Goal: Task Accomplishment & Management: Complete application form

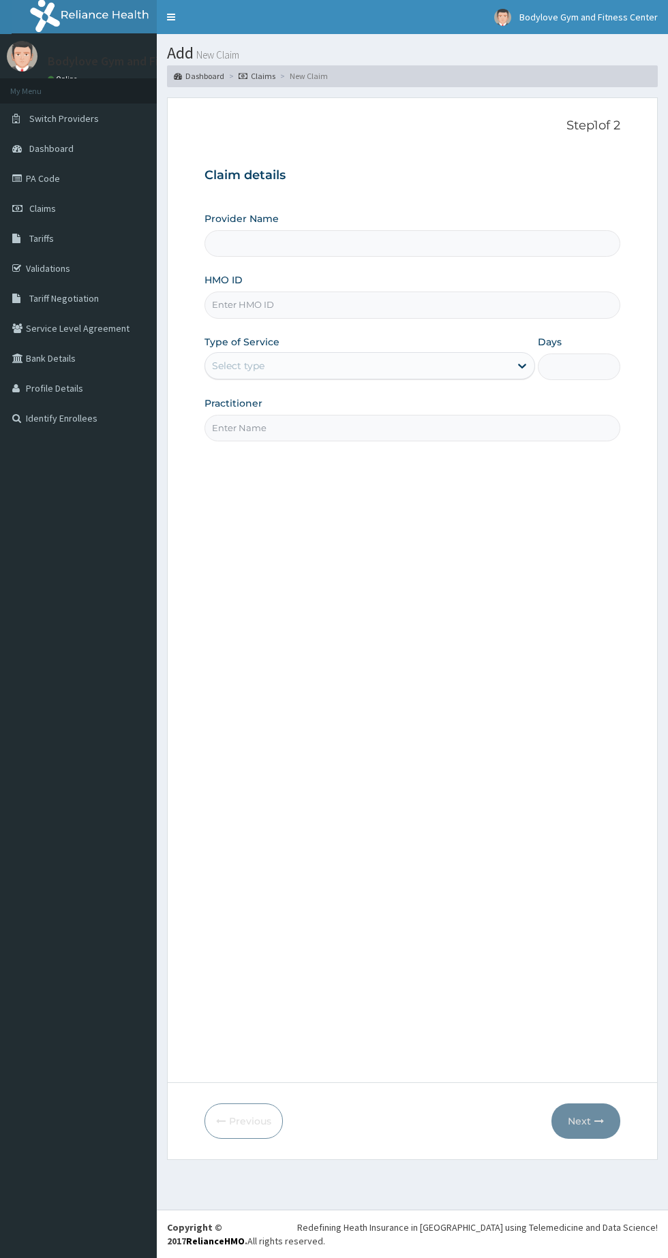
click at [433, 243] on input "Provider Name" at bounding box center [412, 243] width 416 height 27
click at [405, 306] on input "HMO ID" at bounding box center [412, 305] width 416 height 27
type input "PPY/10636/A"
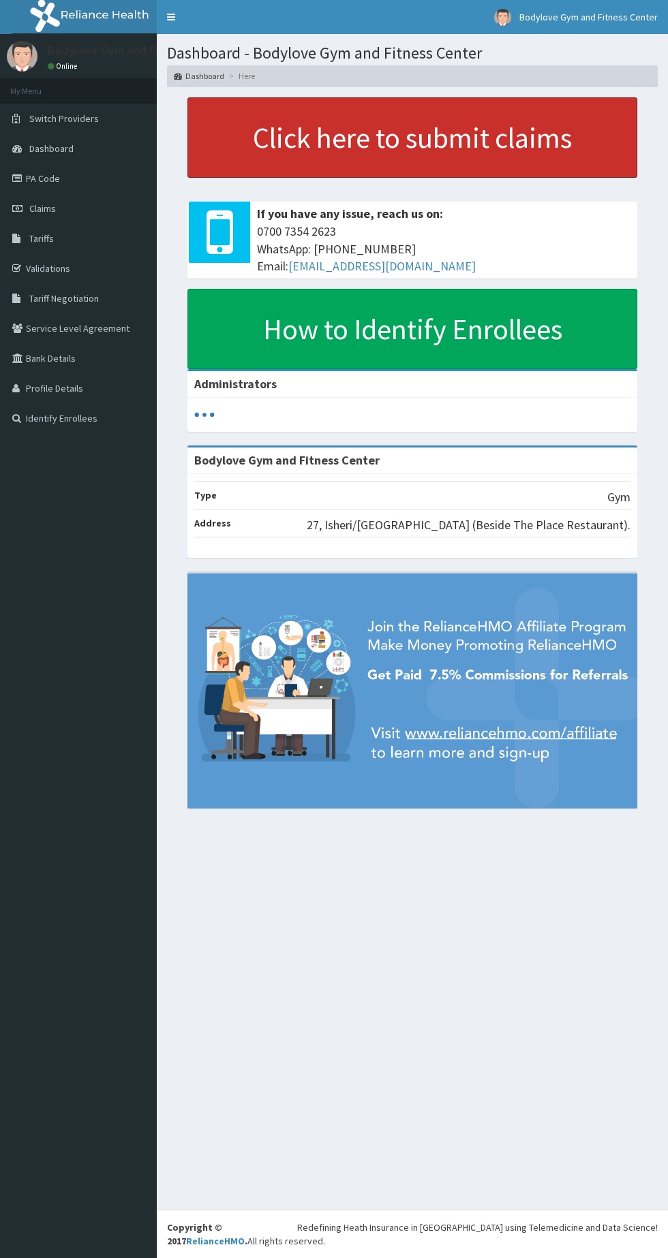
click at [494, 142] on link "Click here to submit claims" at bounding box center [412, 137] width 450 height 80
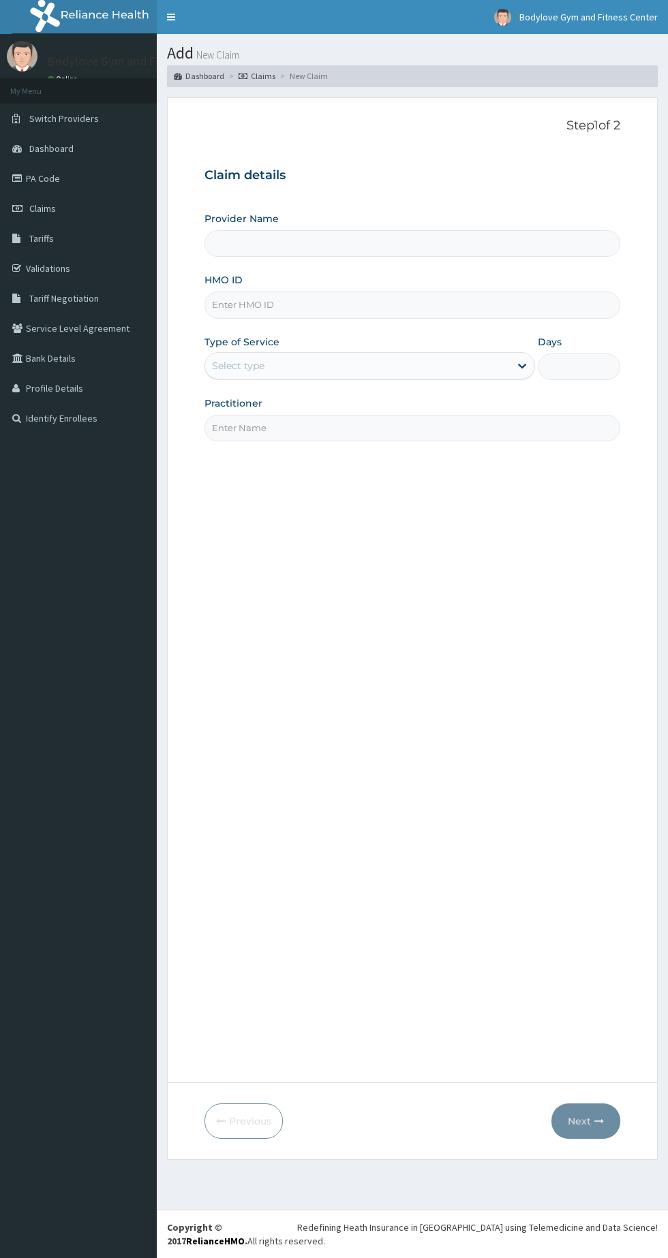
click at [407, 307] on input "HMO ID" at bounding box center [412, 305] width 416 height 27
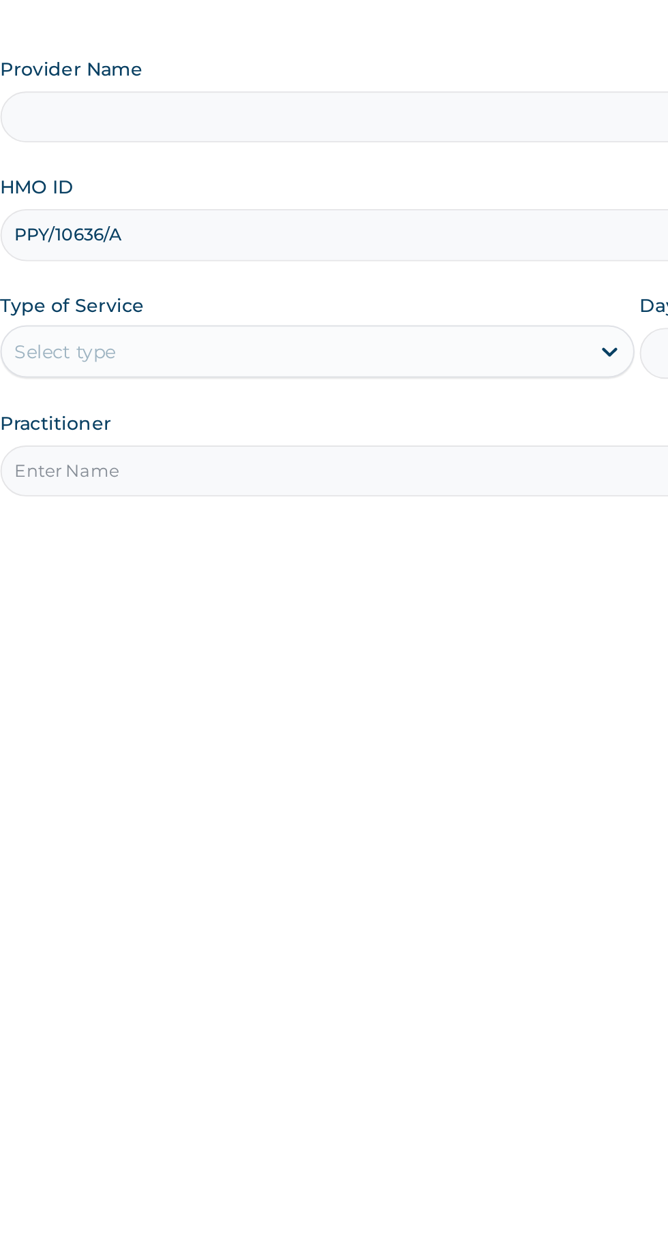
type input "PPY/10636/A"
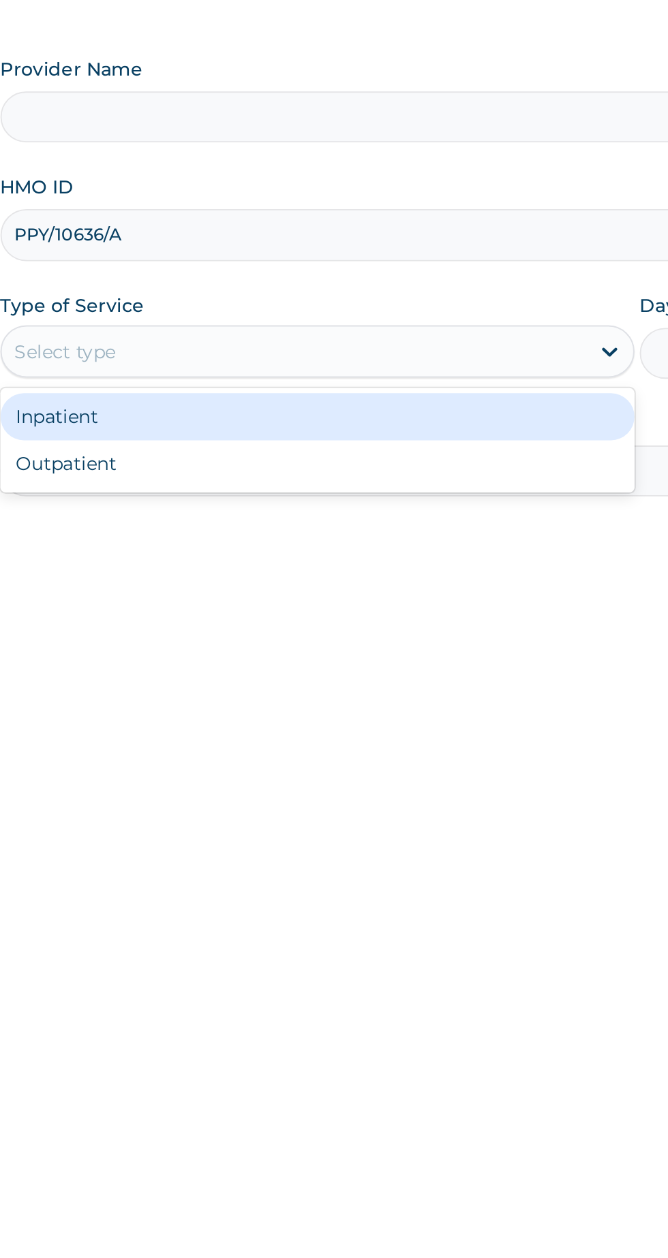
click at [416, 420] on div "Outpatient" at bounding box center [369, 424] width 330 height 25
type input "1"
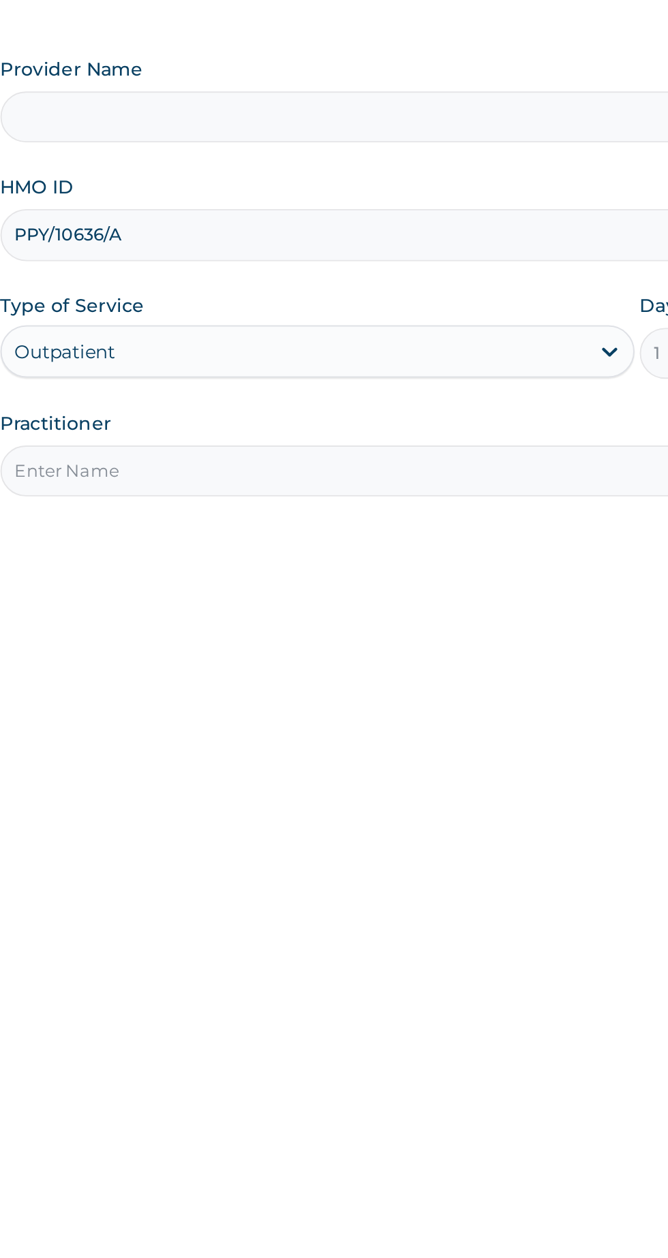
click at [413, 431] on input "Practitioner" at bounding box center [412, 428] width 416 height 27
type input "Bodylove Gym and Fitness Center"
type input "Vitalis Muo"
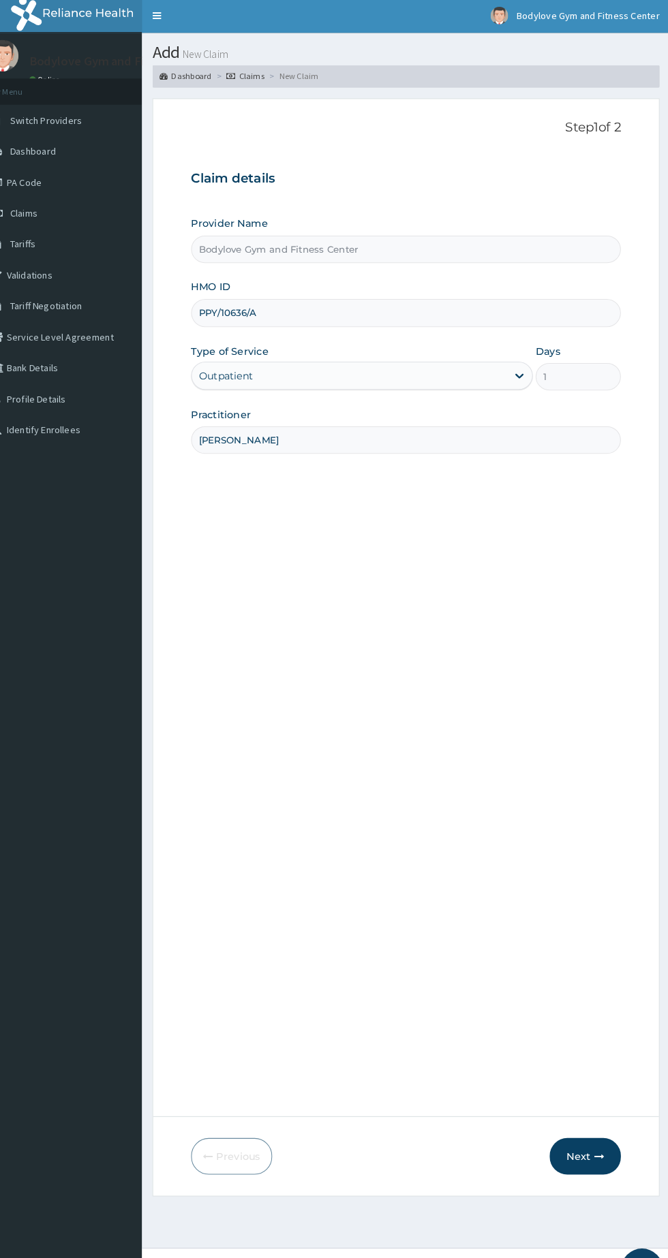
click at [599, 1121] on icon "button" at bounding box center [599, 1122] width 10 height 10
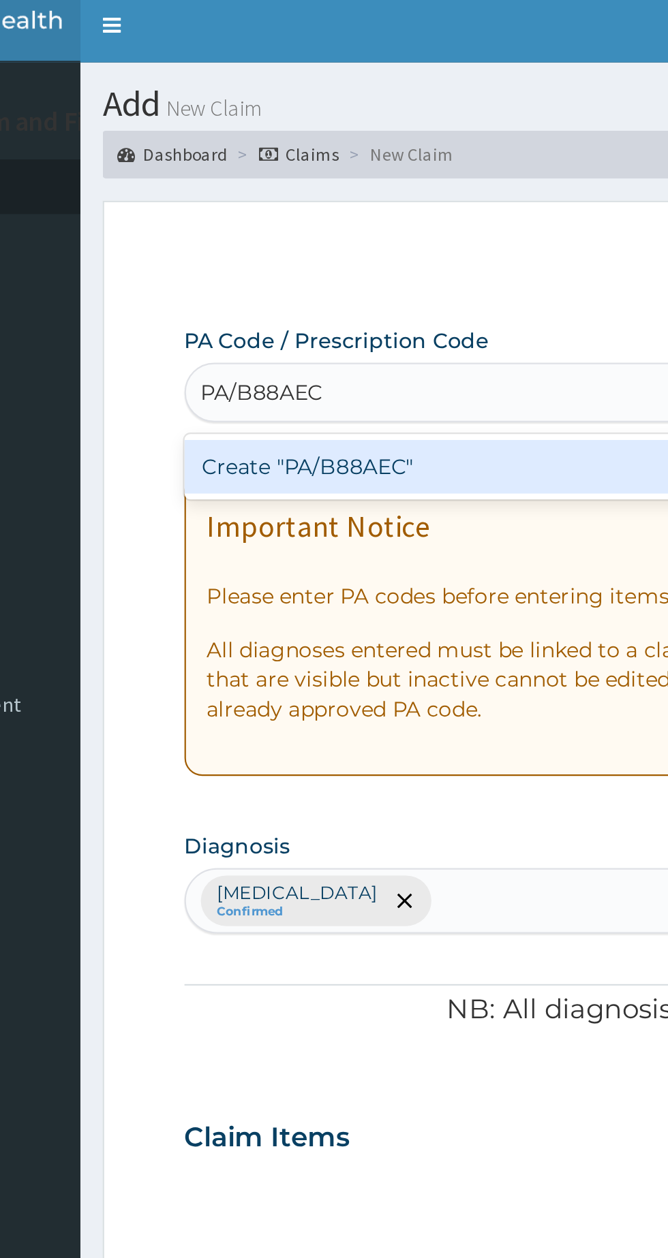
click at [345, 221] on div "Create "PA/B88AEC"" at bounding box center [342, 219] width 276 height 25
type input "PA/B88AEC"
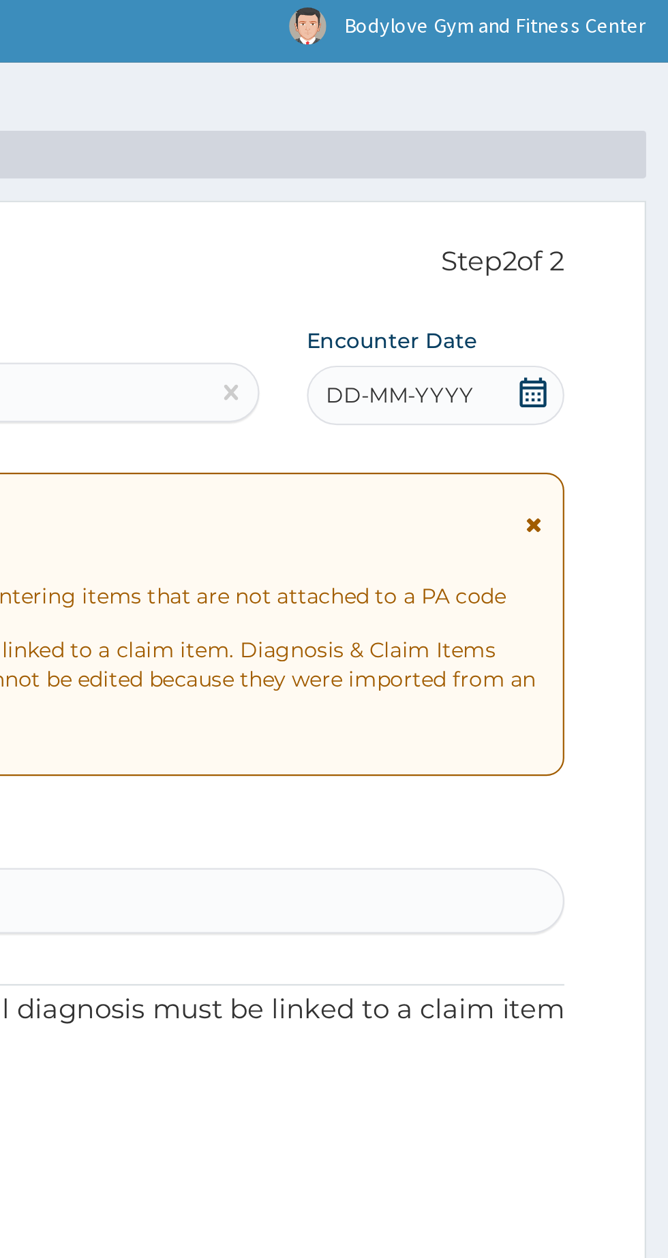
click at [553, 179] on div "DD-MM-YYYY" at bounding box center [561, 186] width 118 height 27
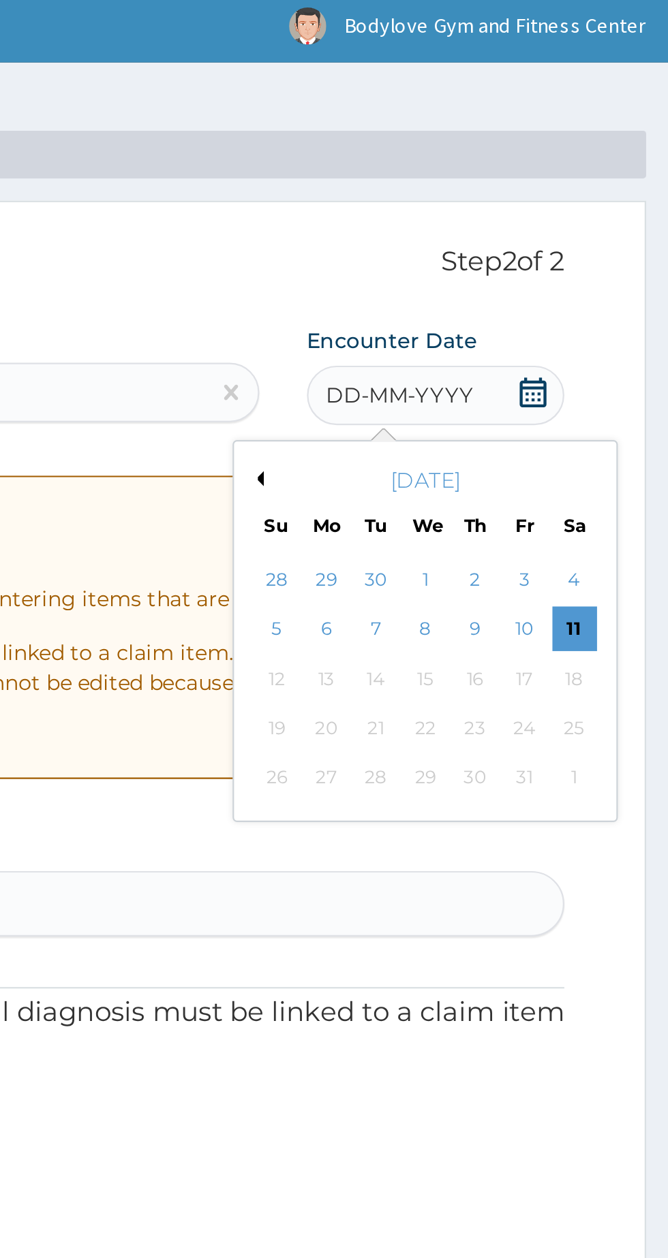
click at [629, 294] on div "11" at bounding box center [624, 294] width 20 height 20
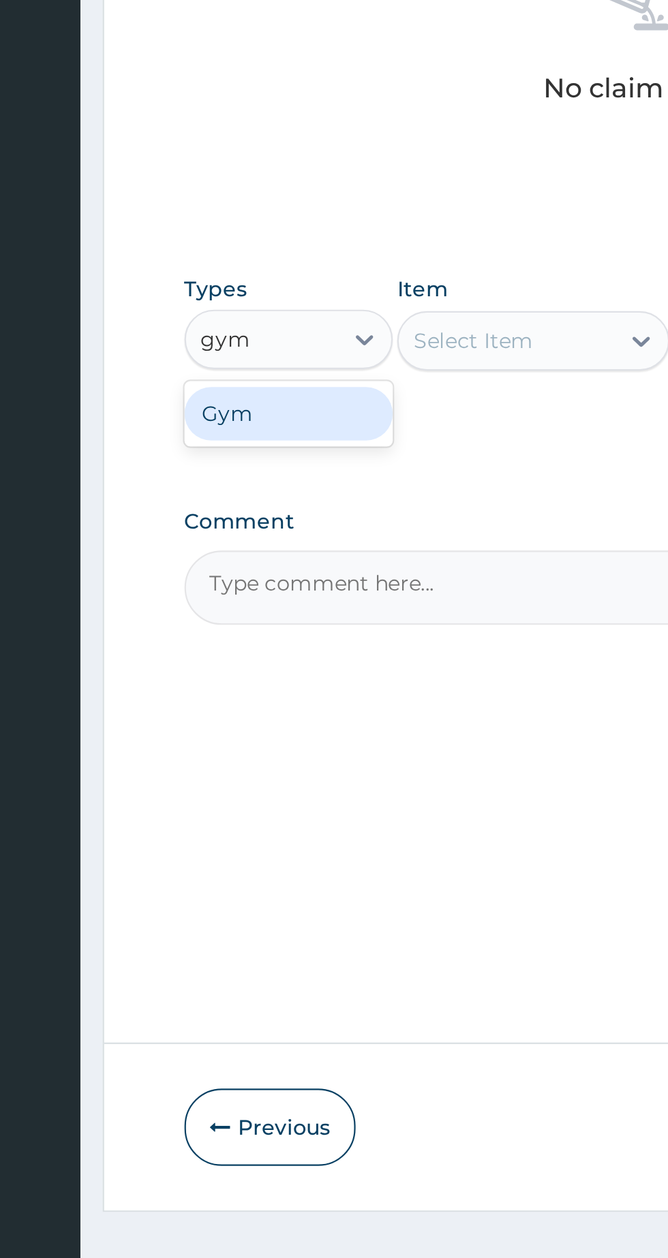
click at [283, 798] on div "Gym" at bounding box center [251, 794] width 95 height 25
type input "gym"
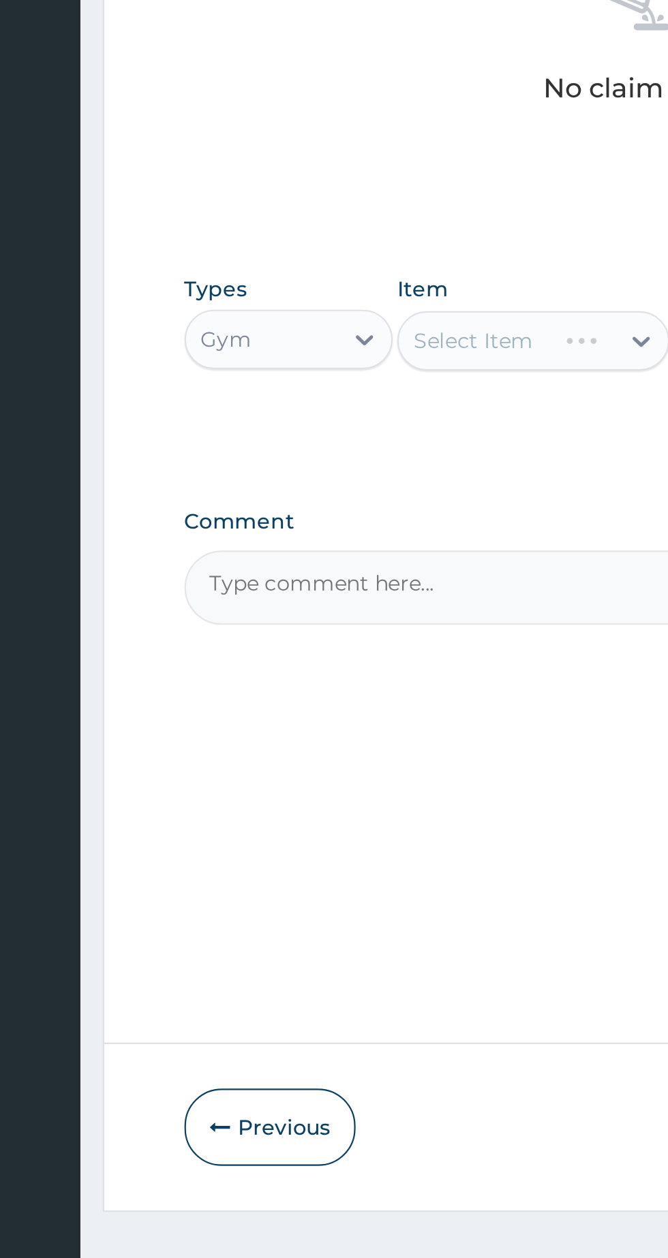
click at [383, 764] on div "Select Item" at bounding box center [364, 760] width 125 height 27
click at [407, 762] on div at bounding box center [413, 761] width 25 height 25
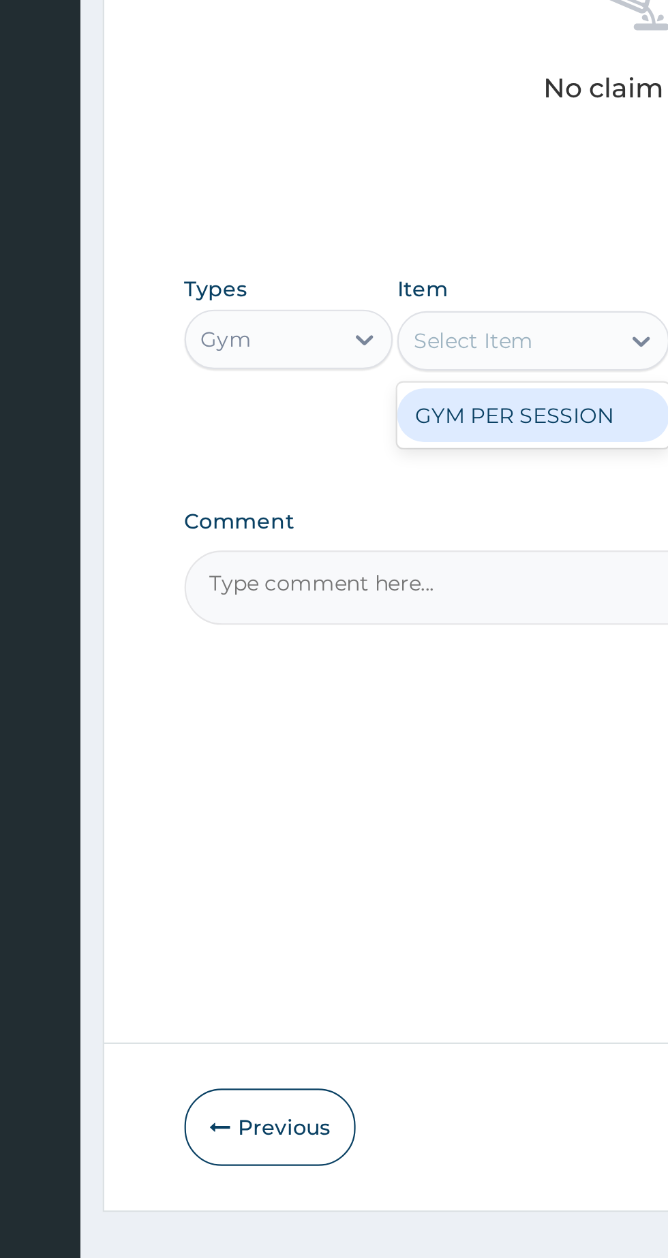
click at [386, 791] on div "GYM PER SESSION" at bounding box center [364, 795] width 125 height 25
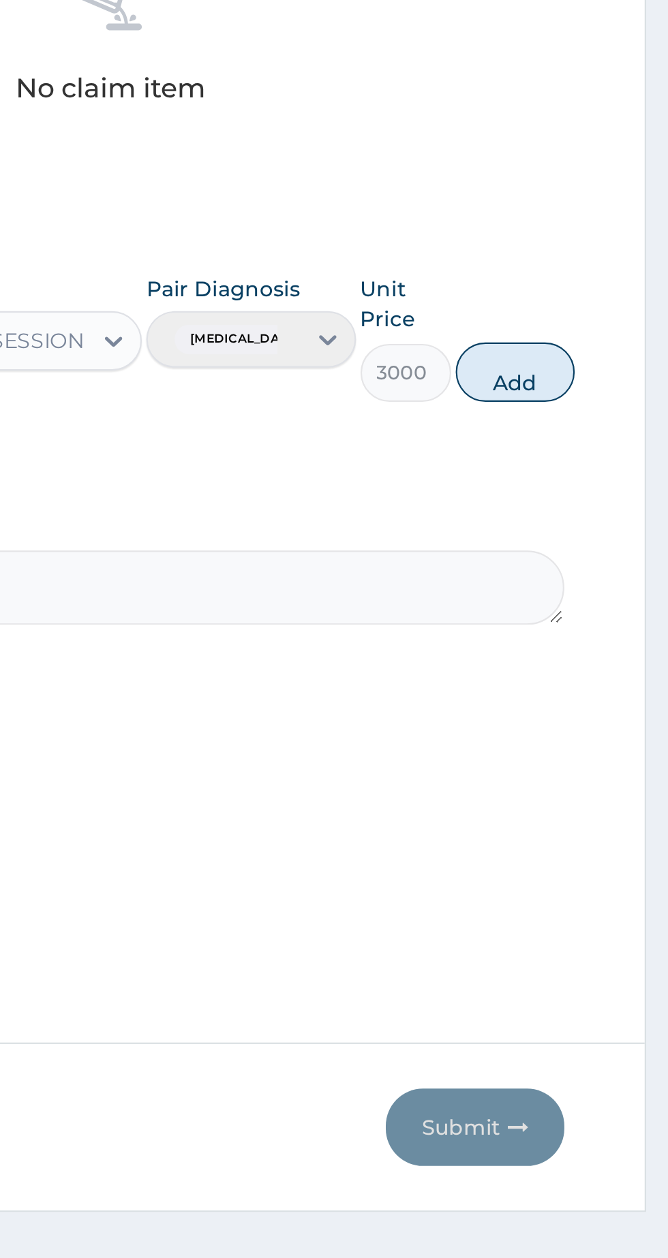
click at [616, 778] on button "Add" at bounding box center [597, 775] width 54 height 27
type input "0"
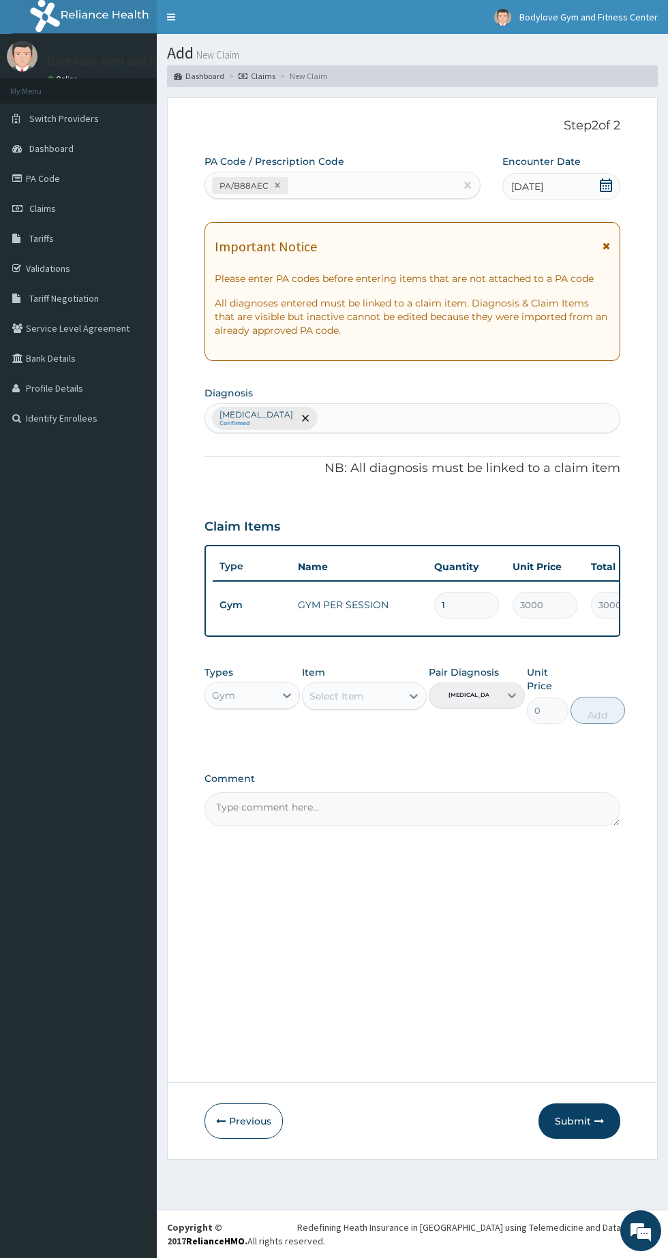
click at [585, 1110] on button "Submit" at bounding box center [579, 1121] width 82 height 35
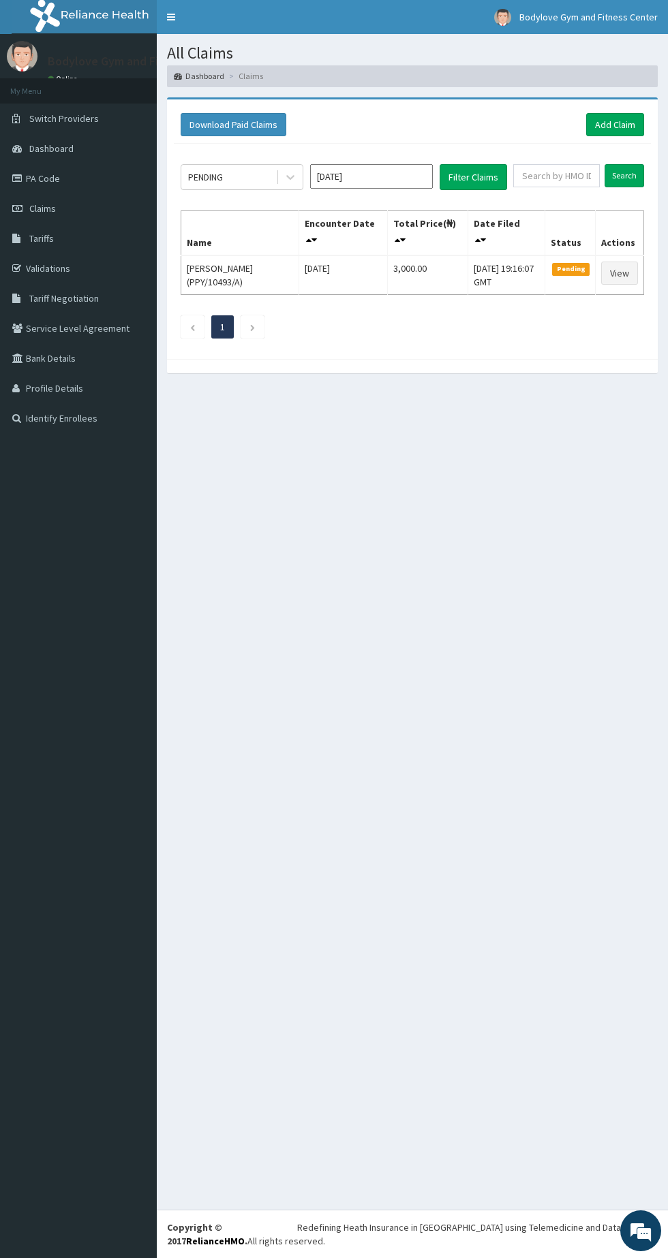
click at [66, 214] on link "Claims" at bounding box center [78, 208] width 157 height 30
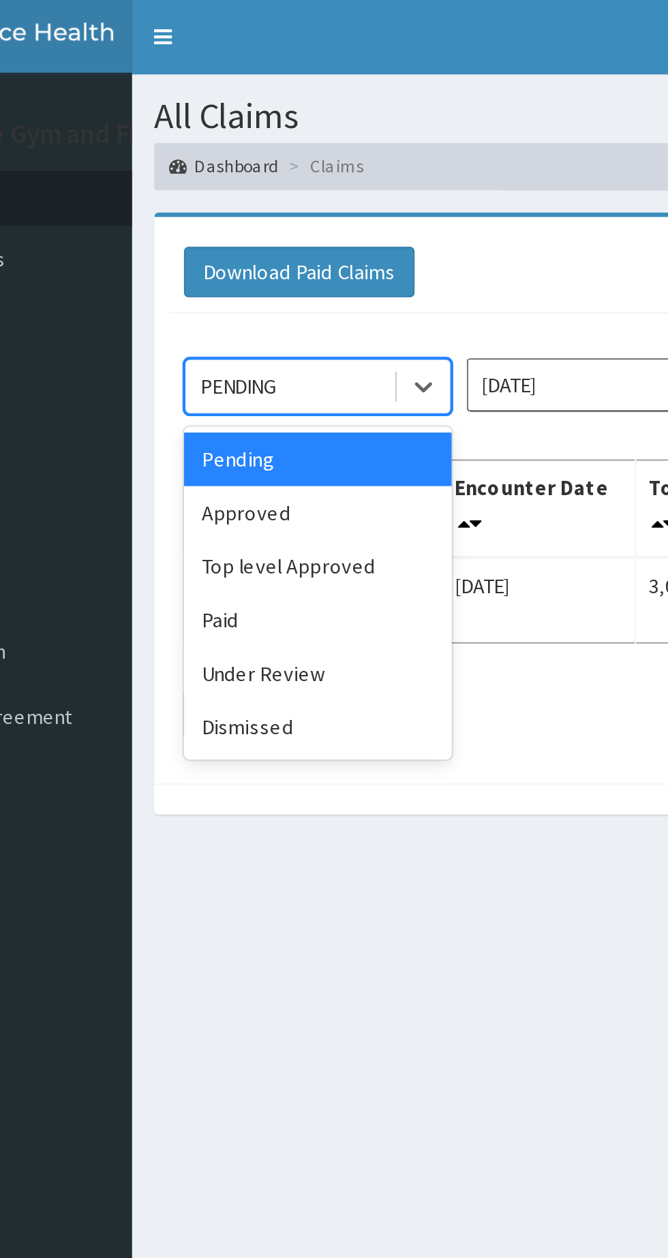
click at [258, 210] on div "Pending" at bounding box center [242, 210] width 123 height 25
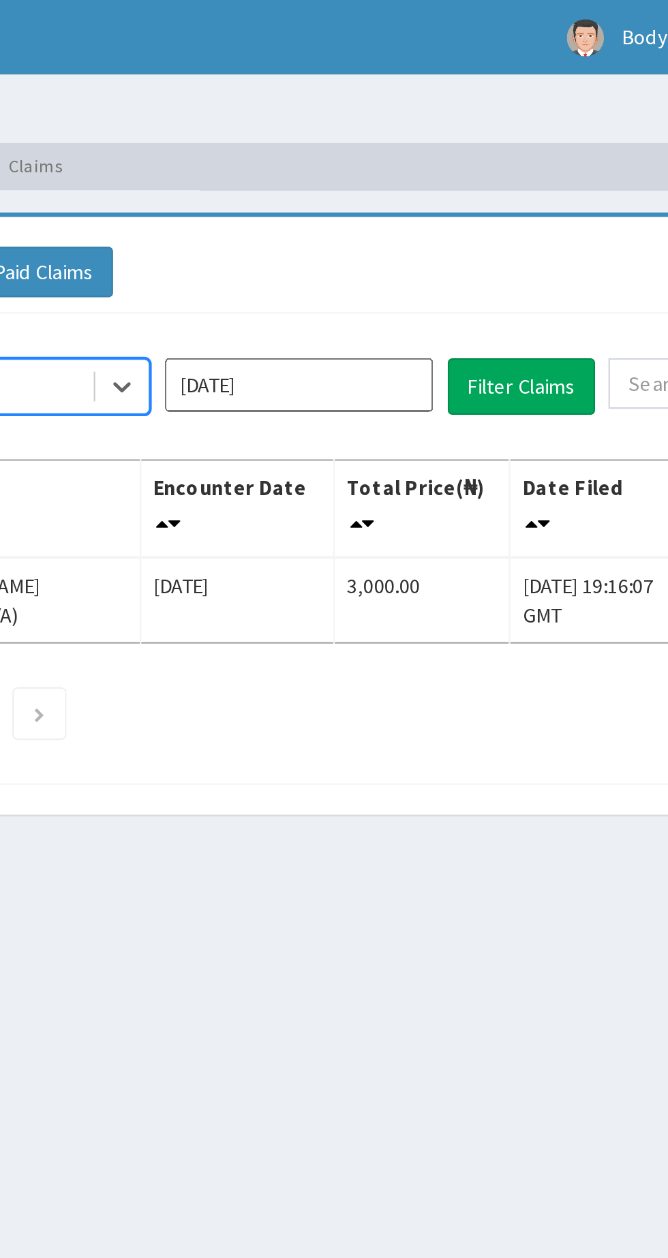
click at [400, 178] on input "Oct 2025" at bounding box center [371, 176] width 123 height 25
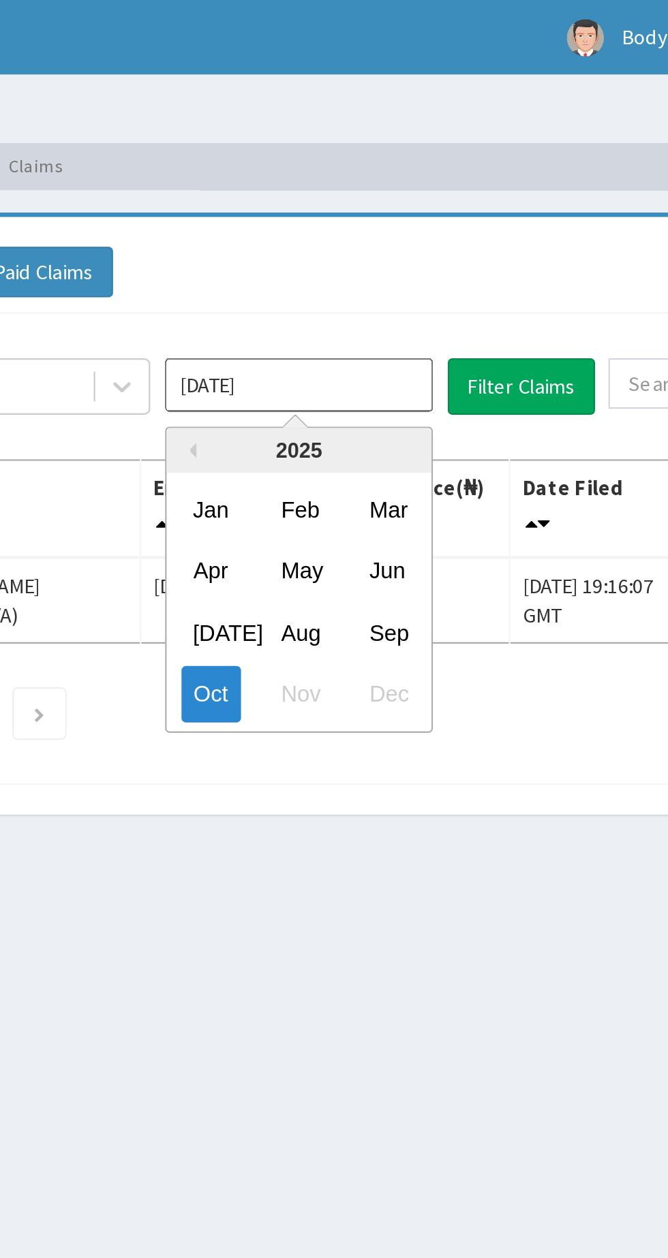
click at [335, 311] on div "Oct" at bounding box center [330, 317] width 27 height 25
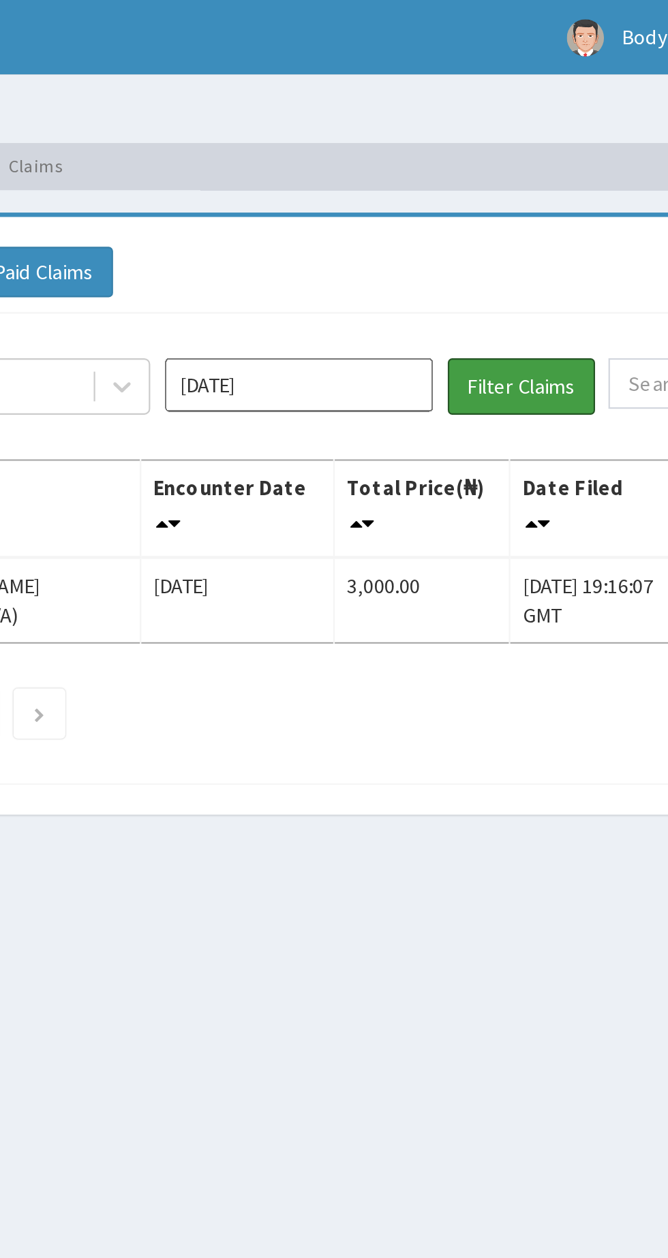
click at [481, 176] on button "Filter Claims" at bounding box center [472, 177] width 67 height 26
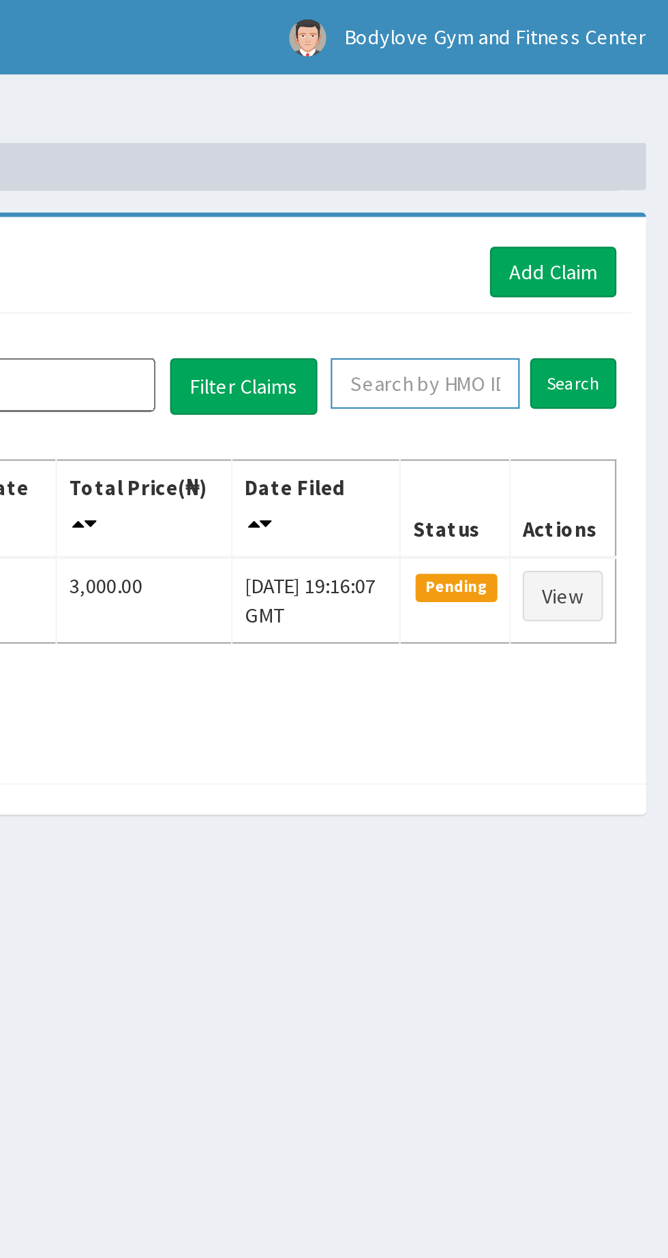
click at [572, 181] on input "text" at bounding box center [556, 175] width 87 height 23
type input "PPY/10636/A"
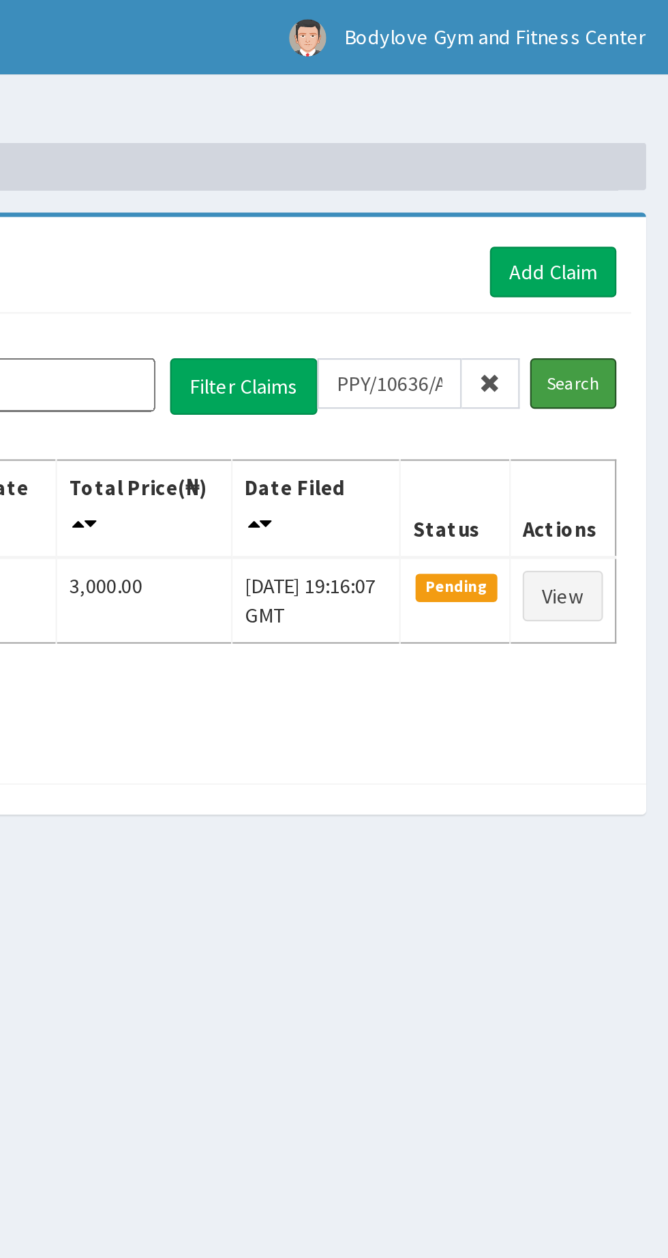
click at [630, 174] on input "Search" at bounding box center [624, 175] width 40 height 23
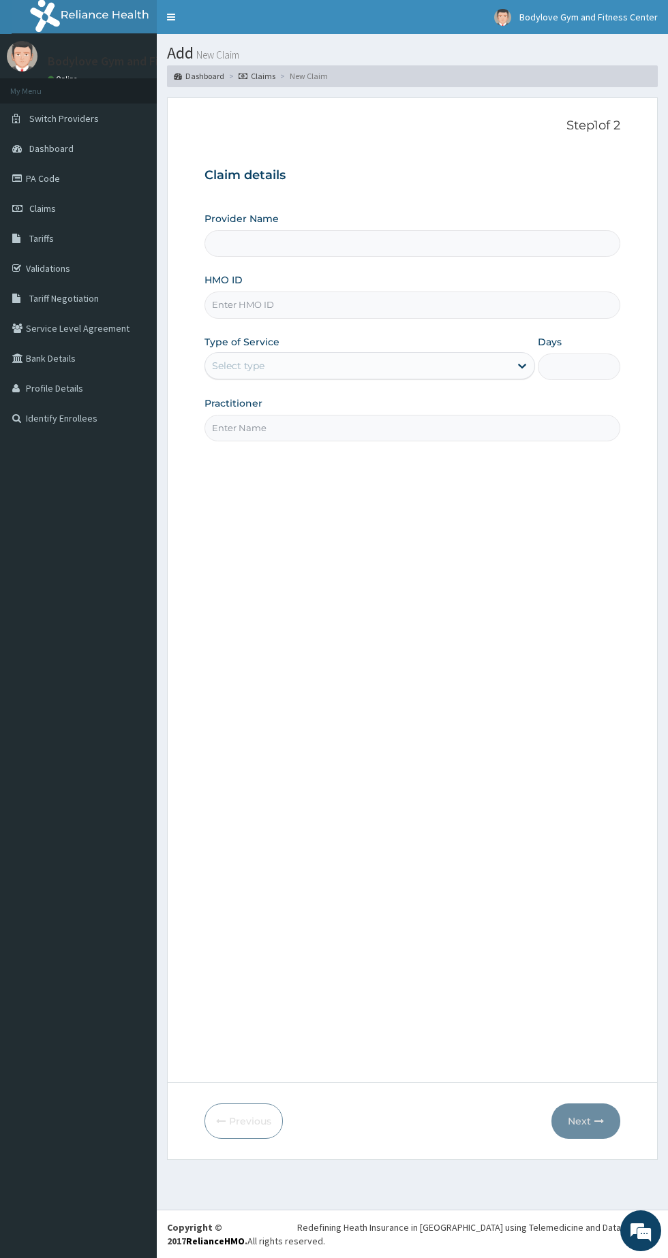
click at [395, 306] on input "HMO ID" at bounding box center [412, 305] width 416 height 27
click at [361, 304] on input "HMO ID" at bounding box center [412, 305] width 416 height 27
click at [309, 311] on input "HMO ID" at bounding box center [412, 305] width 416 height 27
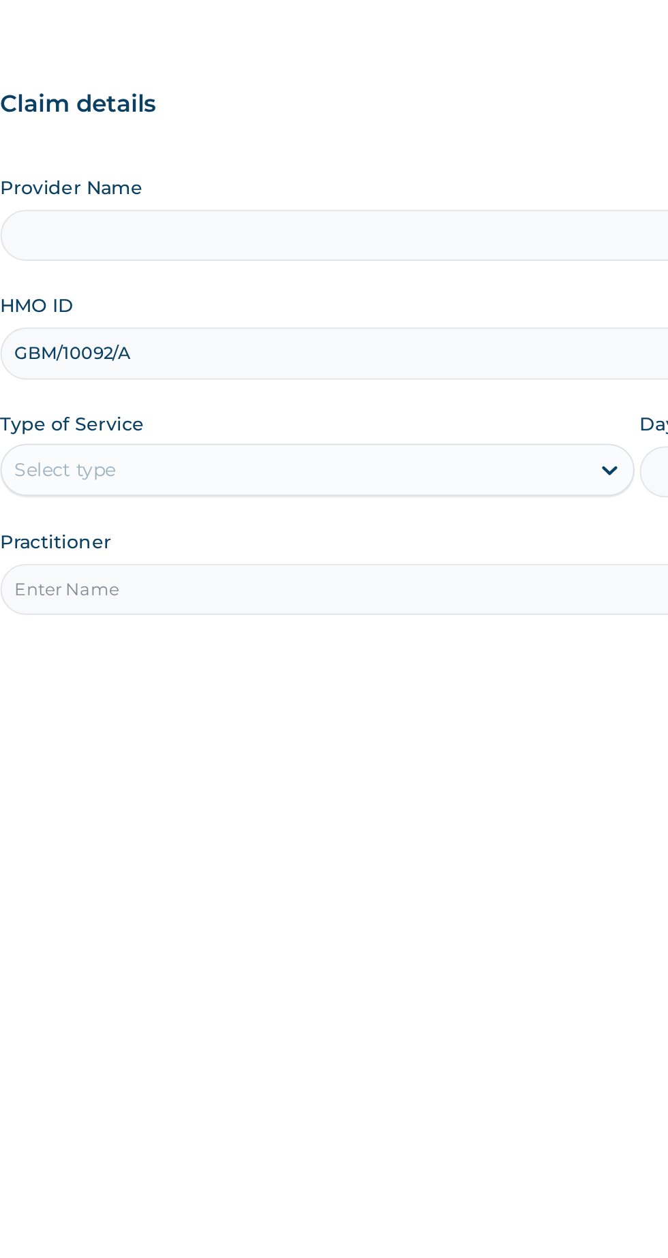
type input "GBM/10092/A"
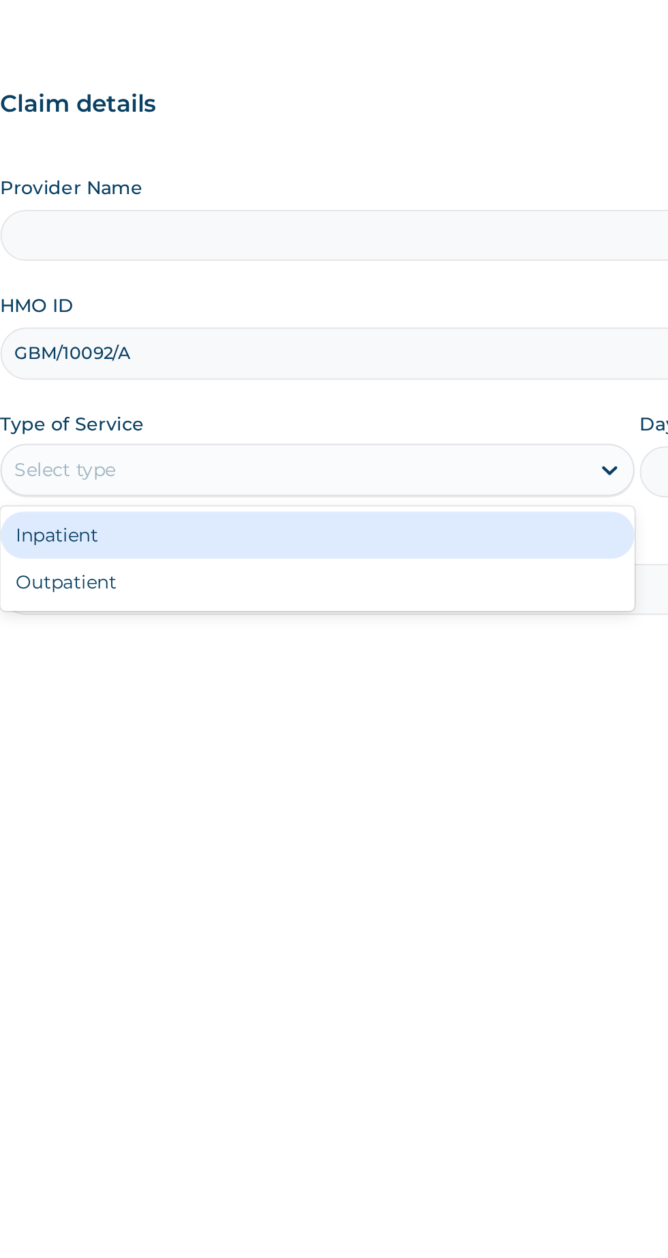
type input "Bodylove Gym and Fitness Center"
type input "1"
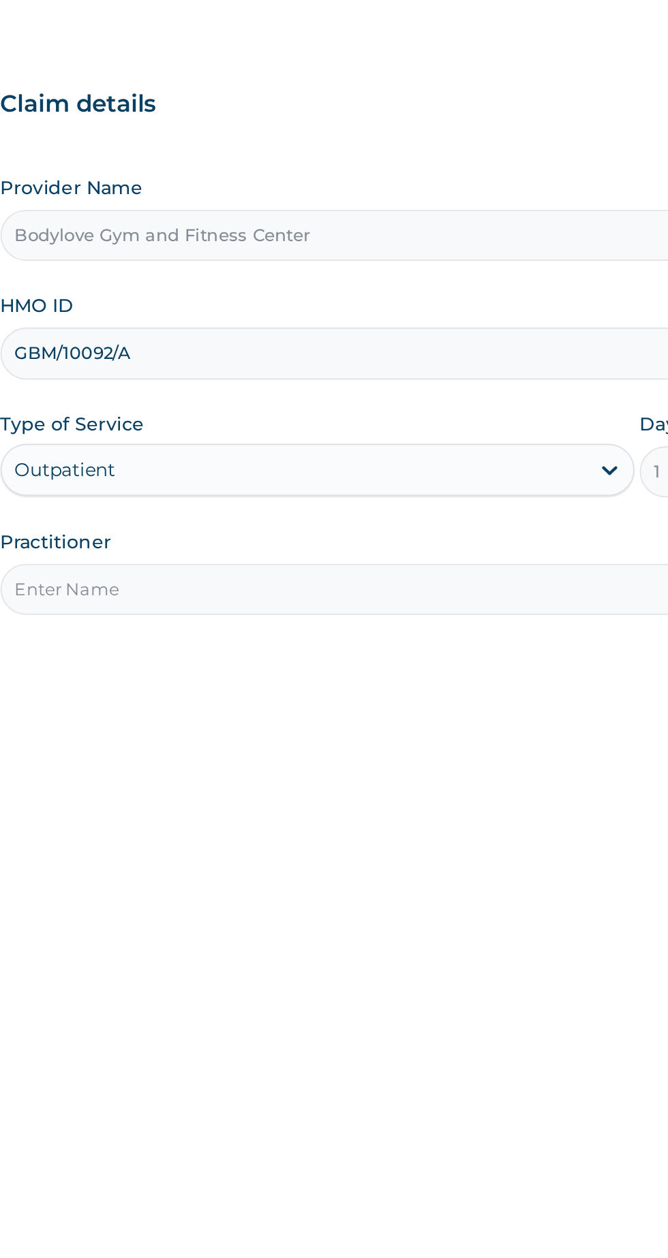
click at [354, 430] on input "Practitioner" at bounding box center [412, 428] width 416 height 27
click at [362, 425] on input "Practitioner" at bounding box center [412, 428] width 416 height 27
click at [334, 429] on input "Practitioner" at bounding box center [412, 428] width 416 height 27
click at [238, 430] on input "Practitioner" at bounding box center [412, 428] width 416 height 27
type input "[PERSON_NAME]"
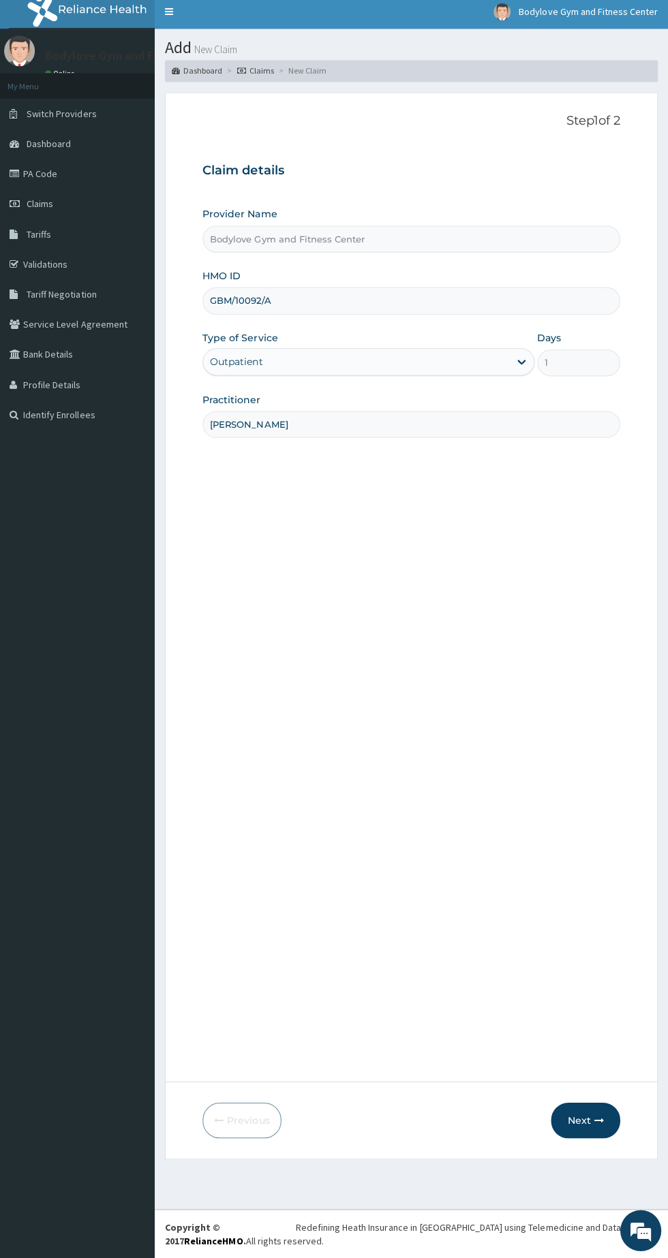
click at [597, 1122] on icon "button" at bounding box center [599, 1122] width 10 height 10
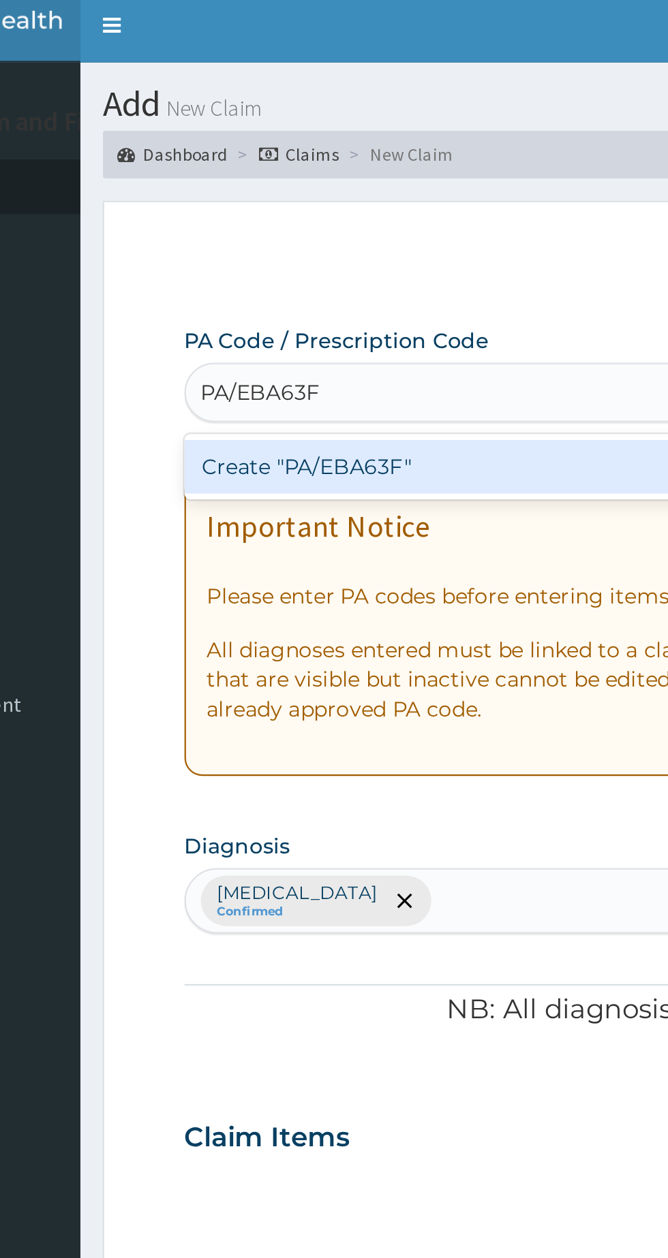
click at [344, 219] on div "Create "PA/EBA63F"" at bounding box center [342, 219] width 276 height 25
type input "PA/EBA63F"
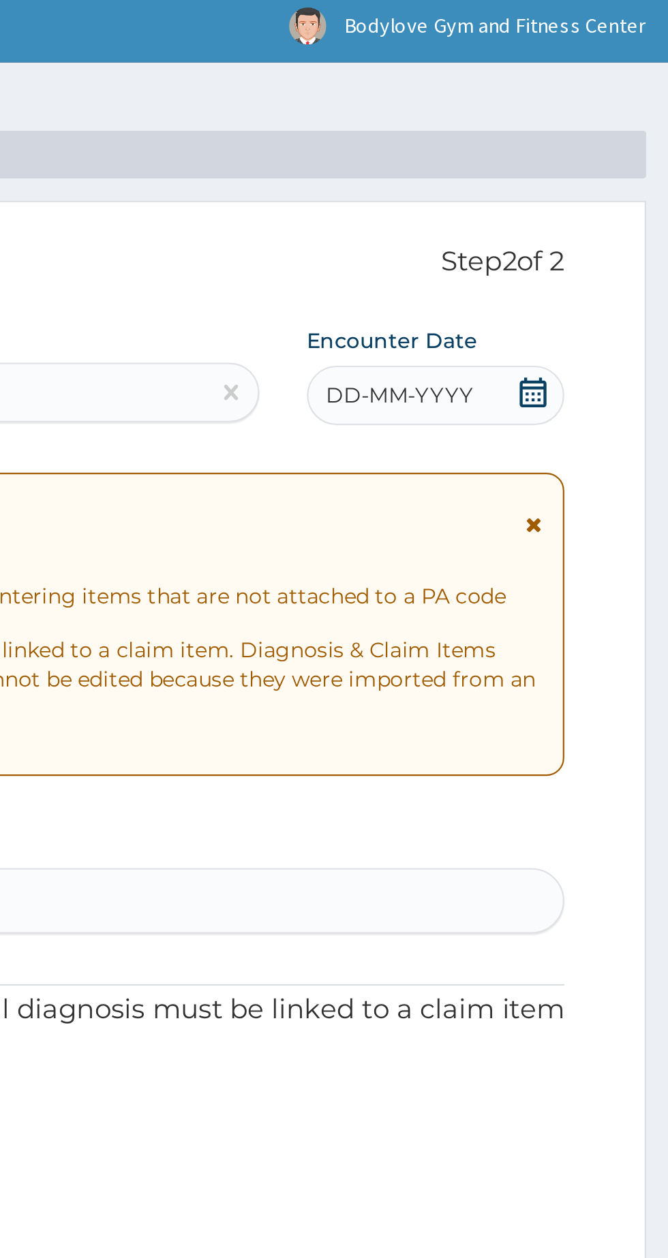
click at [559, 189] on span "DD-MM-YYYY" at bounding box center [544, 187] width 67 height 14
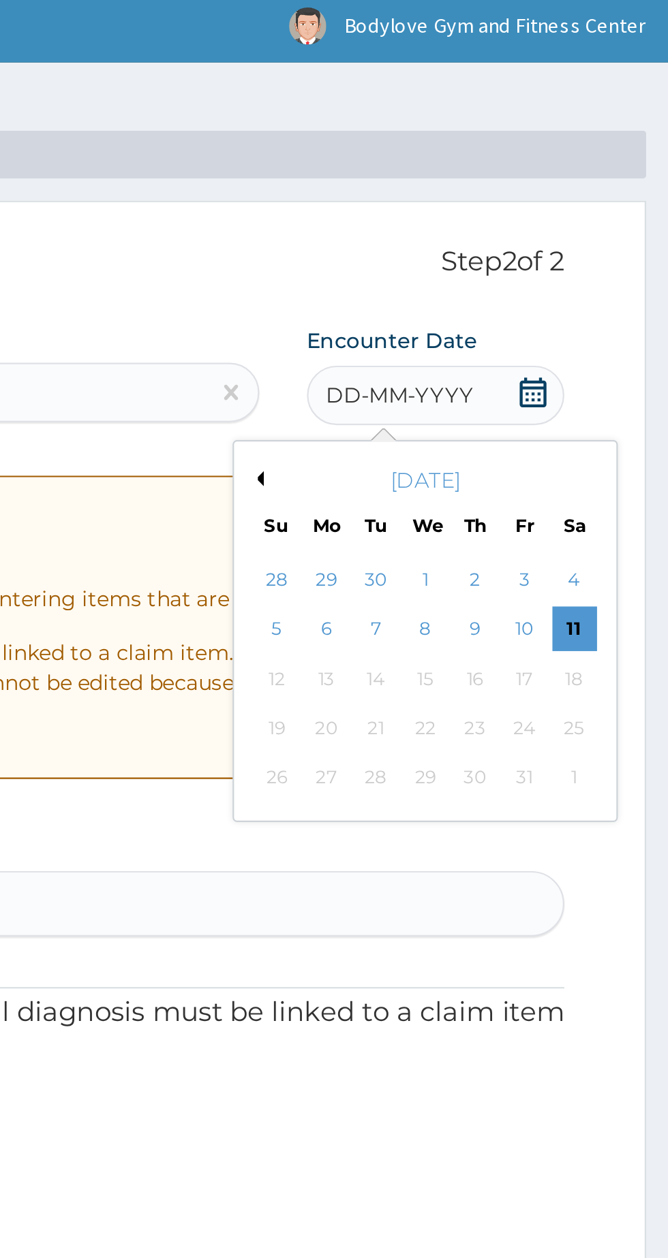
click at [624, 293] on div "11" at bounding box center [624, 294] width 20 height 20
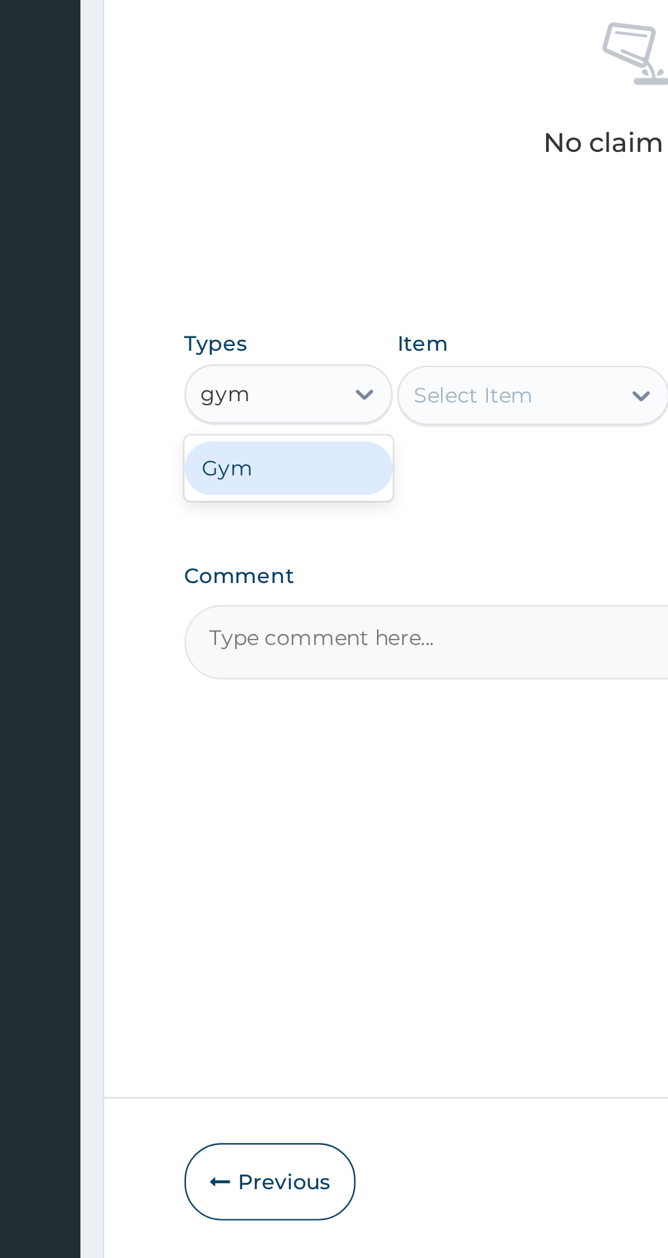
click at [217, 792] on div "Gym" at bounding box center [251, 794] width 95 height 25
type input "gym"
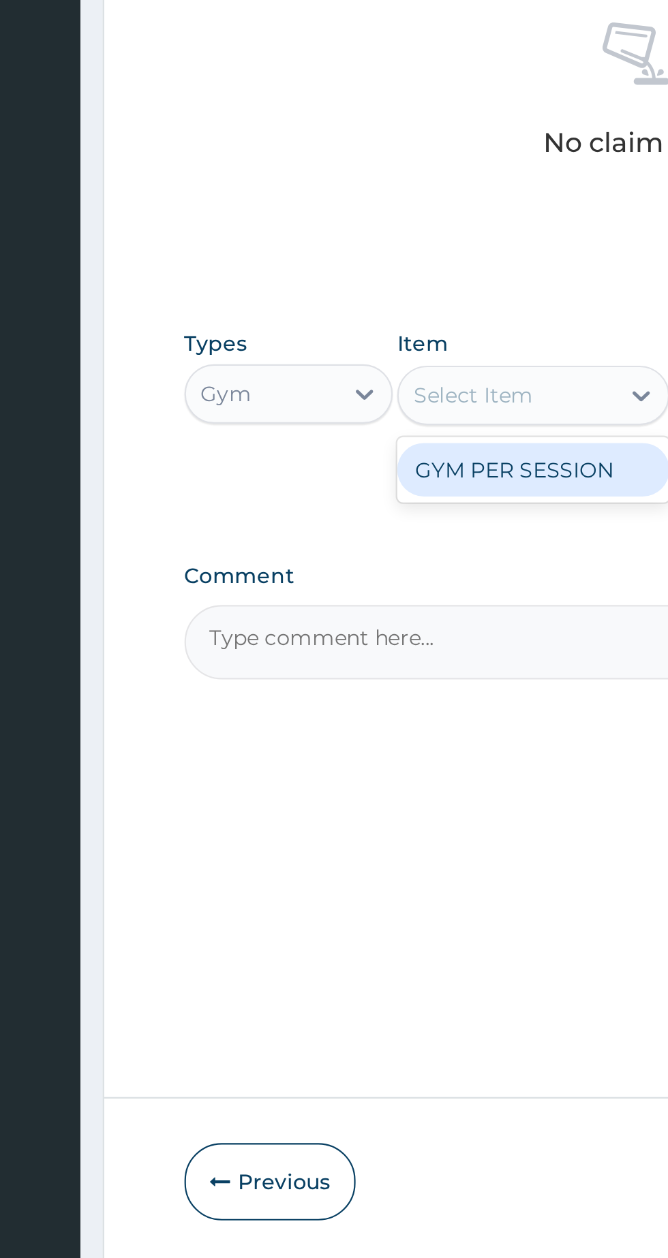
click at [363, 792] on div "GYM PER SESSION" at bounding box center [364, 795] width 125 height 25
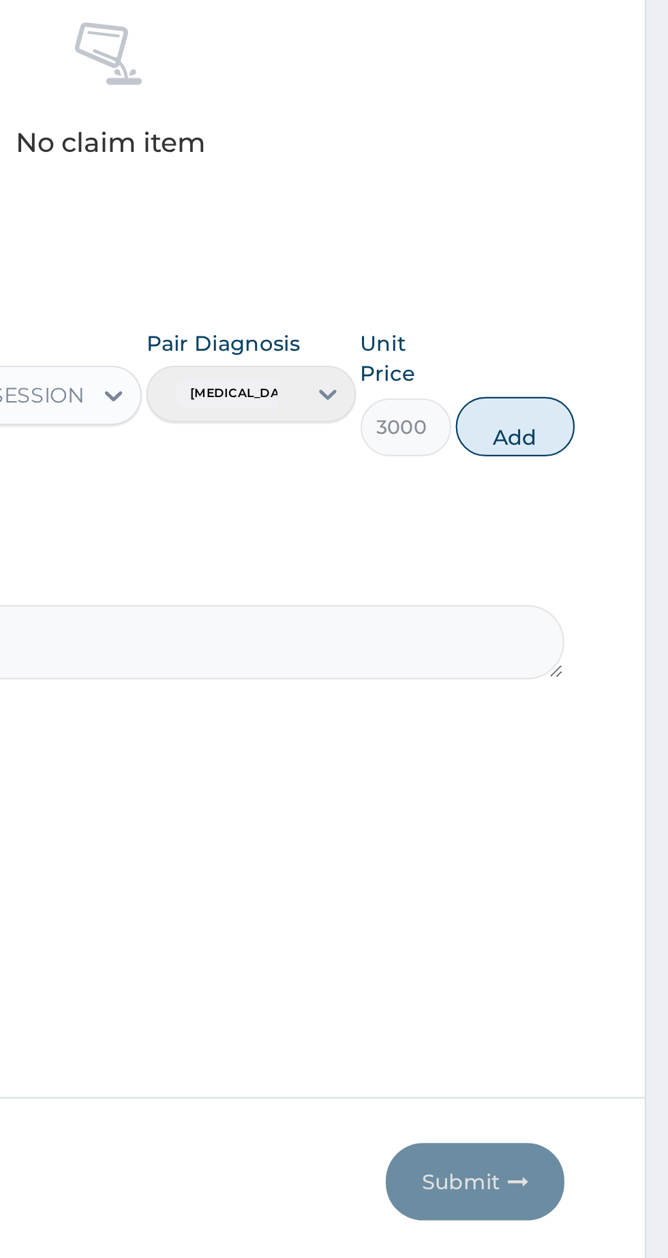
click at [613, 775] on button "Add" at bounding box center [597, 775] width 54 height 27
type input "0"
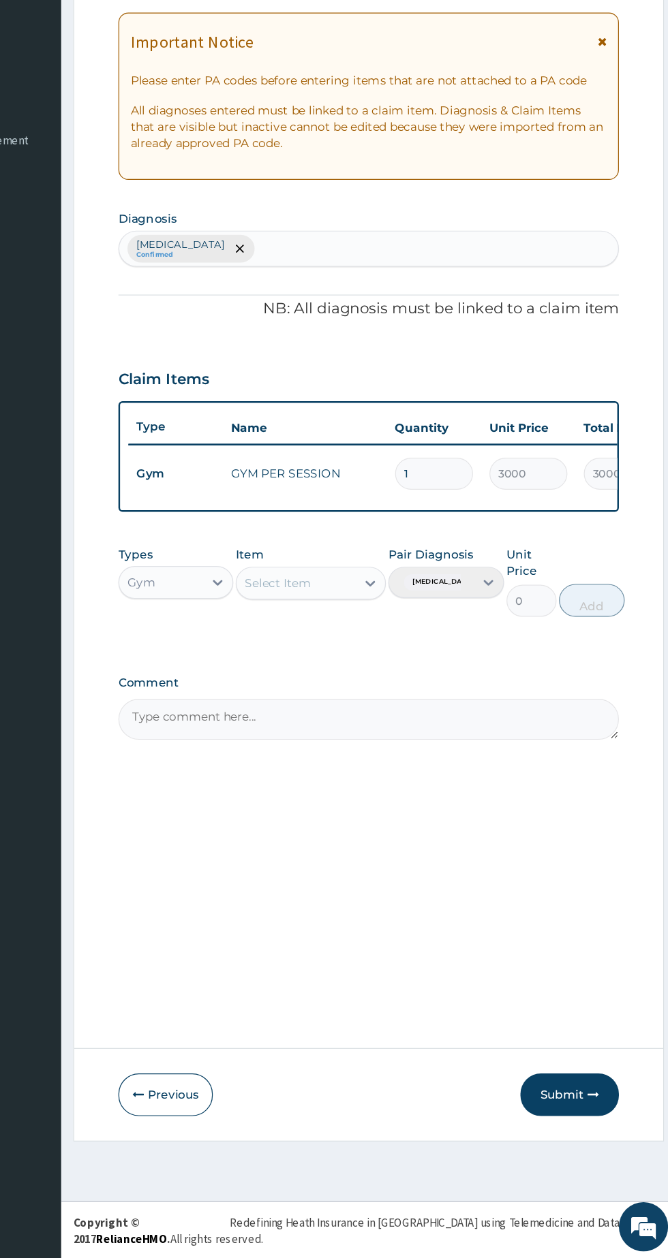
click at [586, 1116] on button "Submit" at bounding box center [579, 1121] width 82 height 35
